Goal: Task Accomplishment & Management: Manage account settings

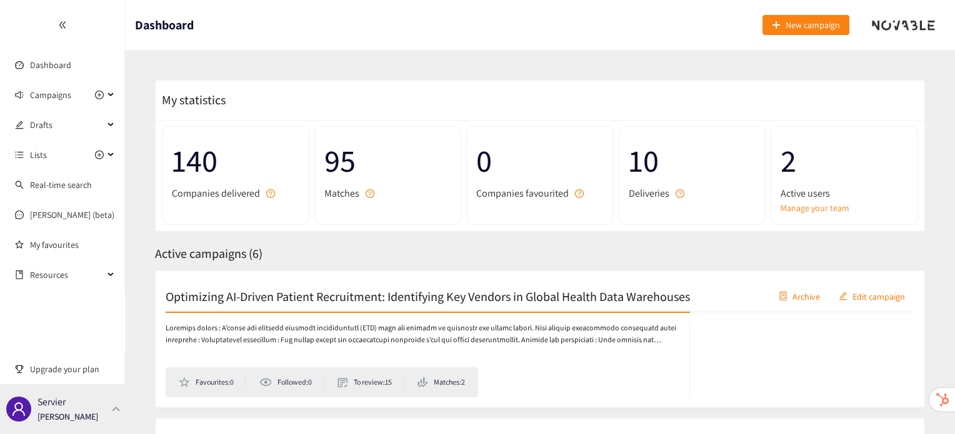
click at [102, 406] on div "Servier Irene Violetta" at bounding box center [62, 409] width 125 height 50
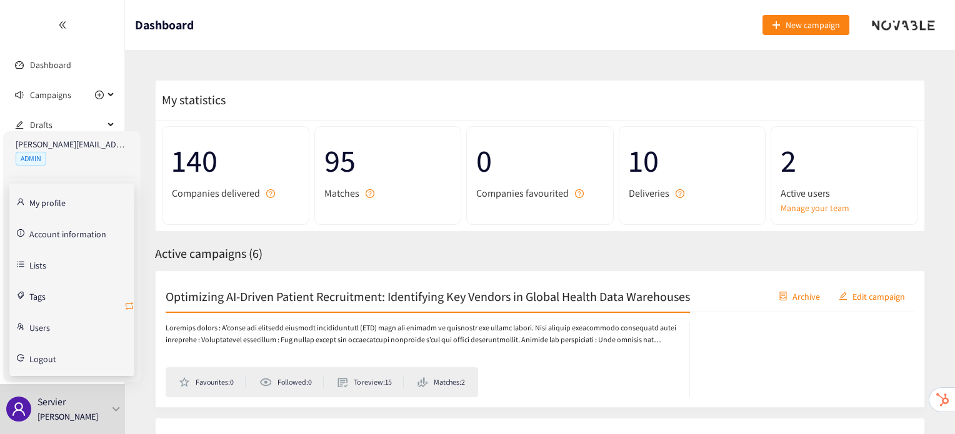
click at [131, 305] on icon "retweet" at bounding box center [129, 306] width 10 height 10
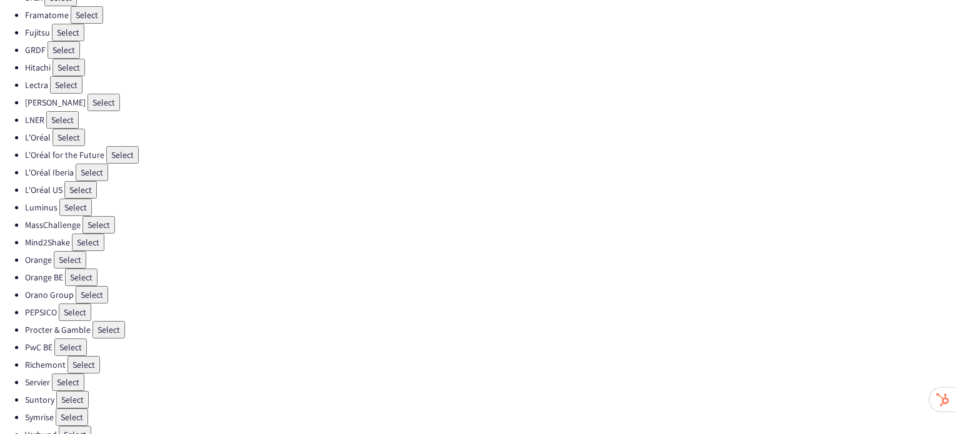
scroll to position [353, 0]
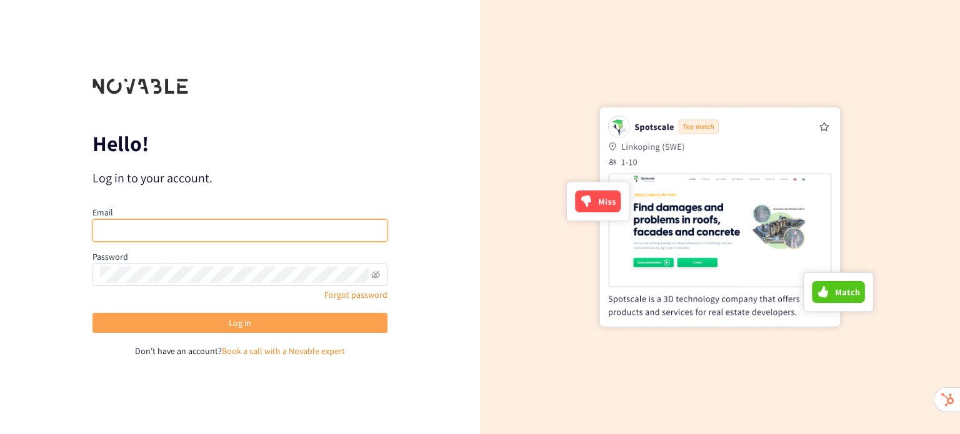
type input "irene@novable.com"
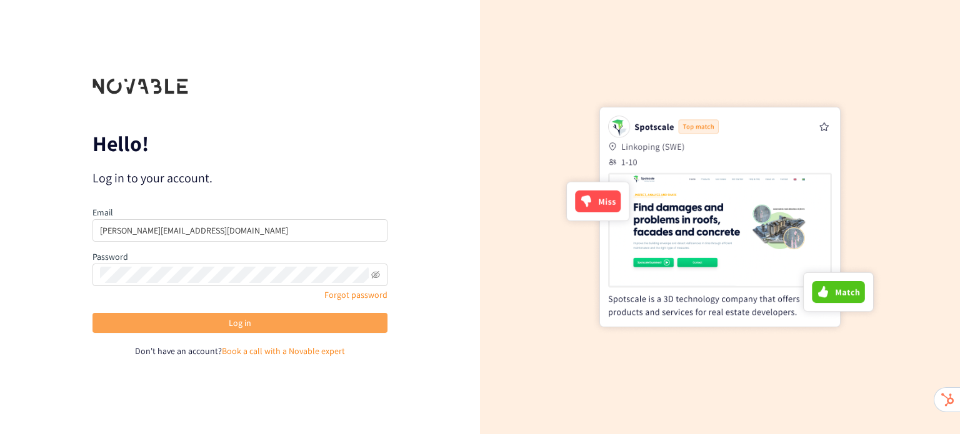
click at [268, 322] on button "Log in" at bounding box center [239, 323] width 295 height 20
